Goal: Task Accomplishment & Management: Use online tool/utility

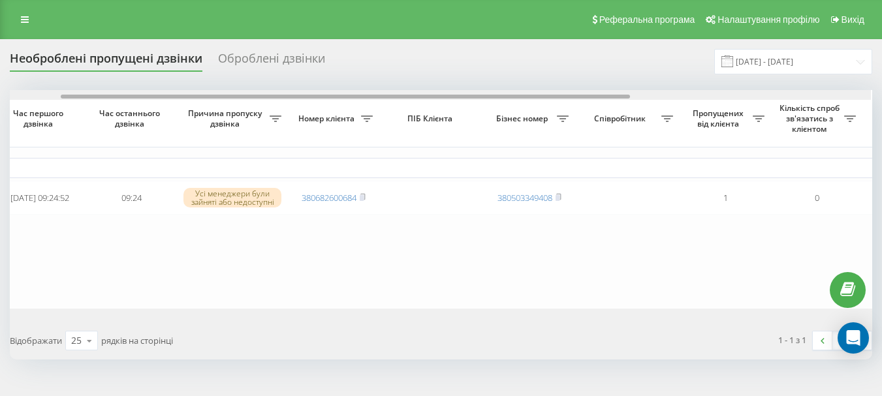
scroll to position [0, 80]
drag, startPoint x: 118, startPoint y: 95, endPoint x: 171, endPoint y: 103, distance: 53.4
click at [171, 103] on div "Обрати всі Час першого дзвінка Час останнього дзвінка Причина пропуску дзвінка …" at bounding box center [441, 199] width 862 height 219
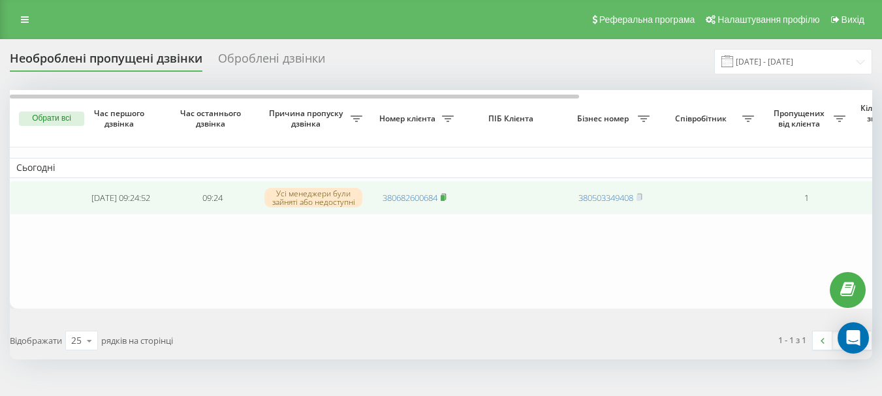
click at [444, 197] on rect at bounding box center [443, 198] width 4 height 6
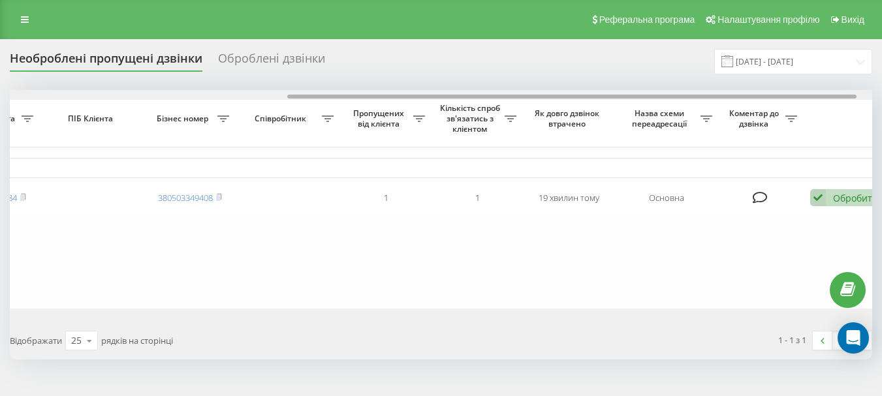
scroll to position [0, 424]
drag, startPoint x: 436, startPoint y: 96, endPoint x: 716, endPoint y: 92, distance: 280.0
click at [716, 92] on div at bounding box center [441, 95] width 862 height 10
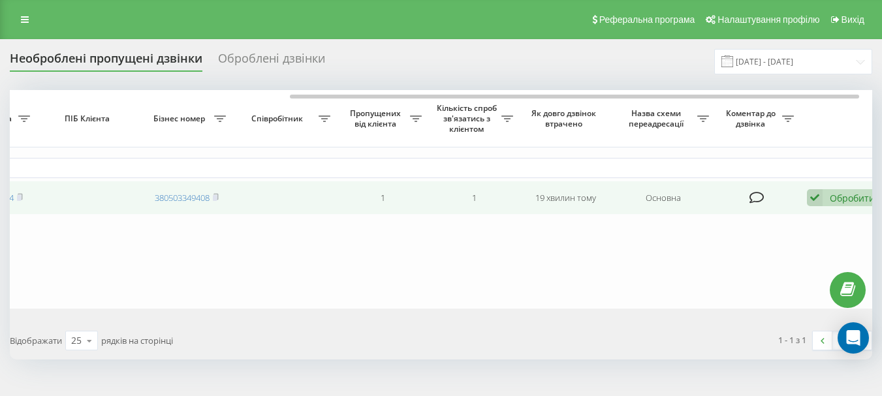
click at [830, 198] on div "Обробити" at bounding box center [852, 198] width 45 height 12
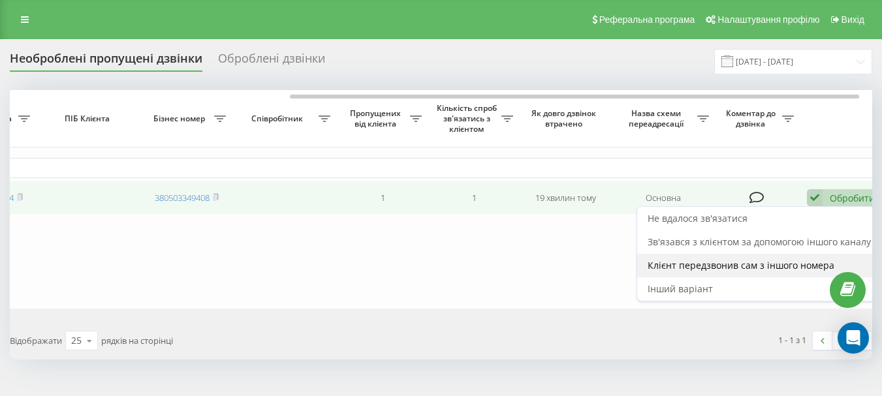
click at [681, 264] on span "Клієнт передзвонив сам з іншого номера" at bounding box center [740, 265] width 187 height 12
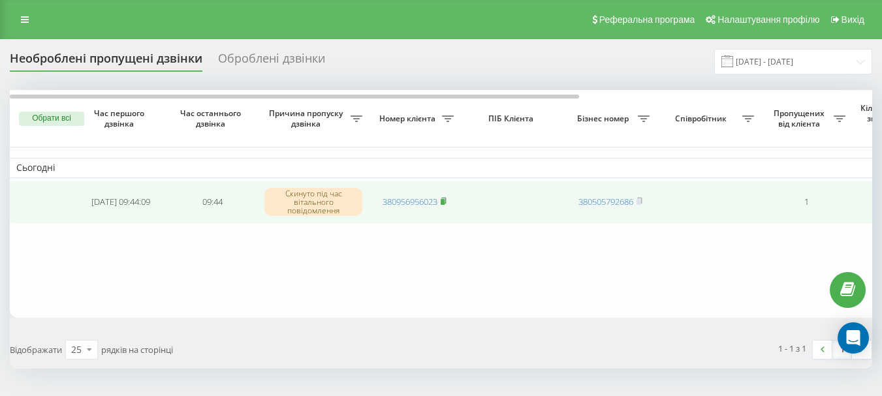
click at [446, 204] on icon at bounding box center [444, 201] width 6 height 8
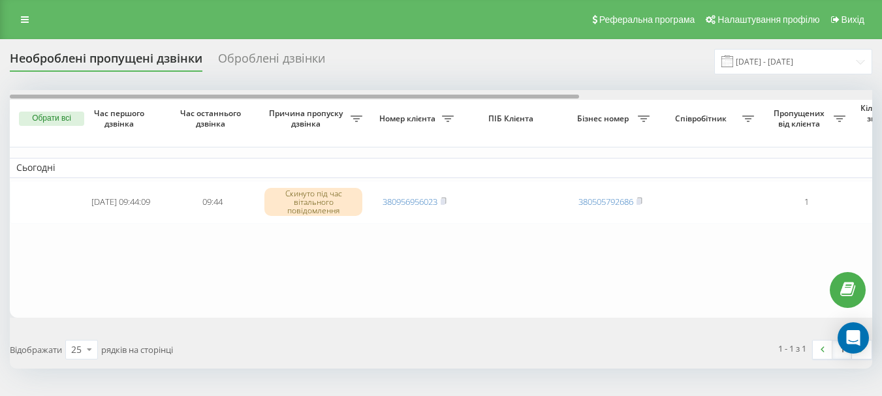
drag, startPoint x: 388, startPoint y: 97, endPoint x: 335, endPoint y: 97, distance: 53.5
click at [335, 97] on div at bounding box center [294, 97] width 569 height 4
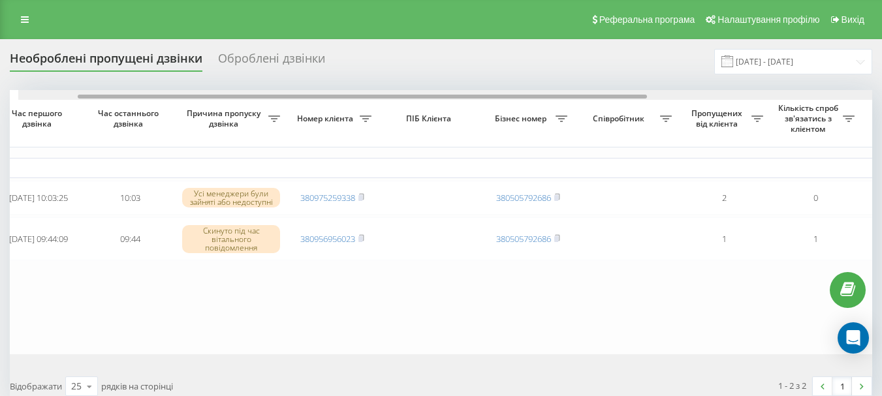
scroll to position [0, 91]
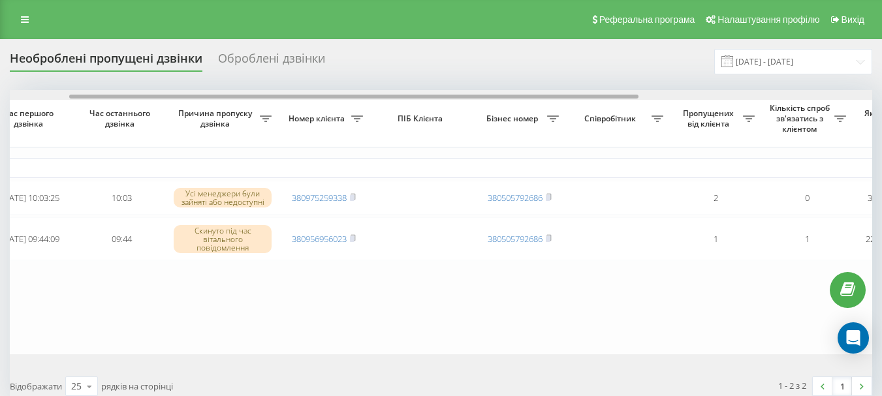
drag, startPoint x: 367, startPoint y: 95, endPoint x: 427, endPoint y: 102, distance: 60.5
click at [427, 102] on div "Обрати всі Час першого дзвінка Час останнього дзвінка Причина пропуску дзвінка …" at bounding box center [441, 222] width 862 height 264
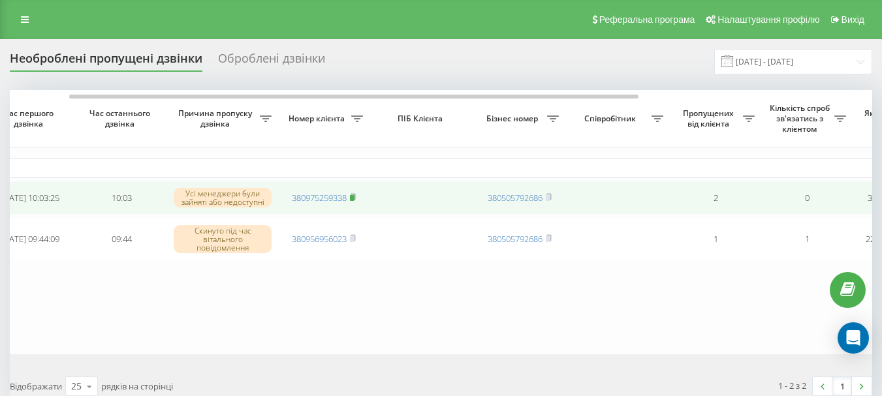
click at [356, 198] on icon at bounding box center [353, 197] width 6 height 8
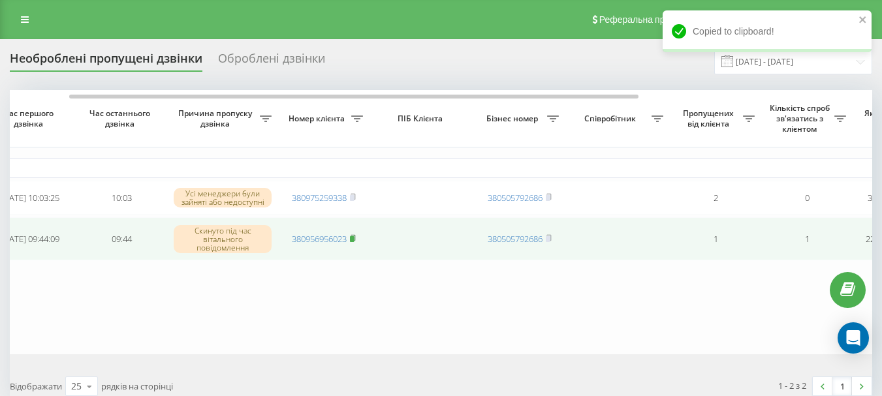
click at [354, 242] on rect at bounding box center [352, 239] width 4 height 6
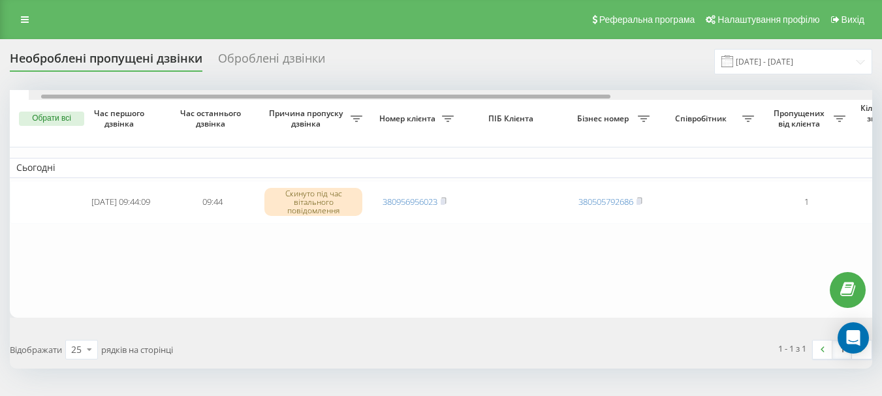
drag, startPoint x: 433, startPoint y: 95, endPoint x: 526, endPoint y: 50, distance: 103.6
click at [426, 106] on div "Обрати всі Час першого дзвінка Час останнього дзвінка Причина пропуску дзвінка …" at bounding box center [441, 203] width 862 height 227
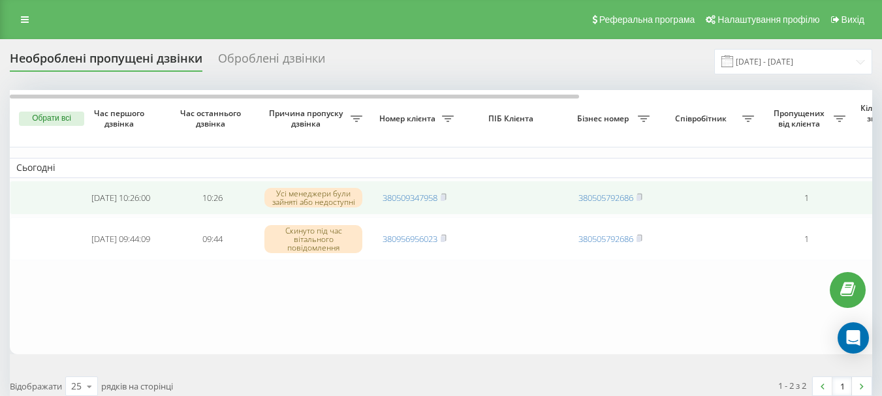
click at [448, 198] on td "380509347958" at bounding box center [414, 198] width 91 height 35
